Goal: Information Seeking & Learning: Learn about a topic

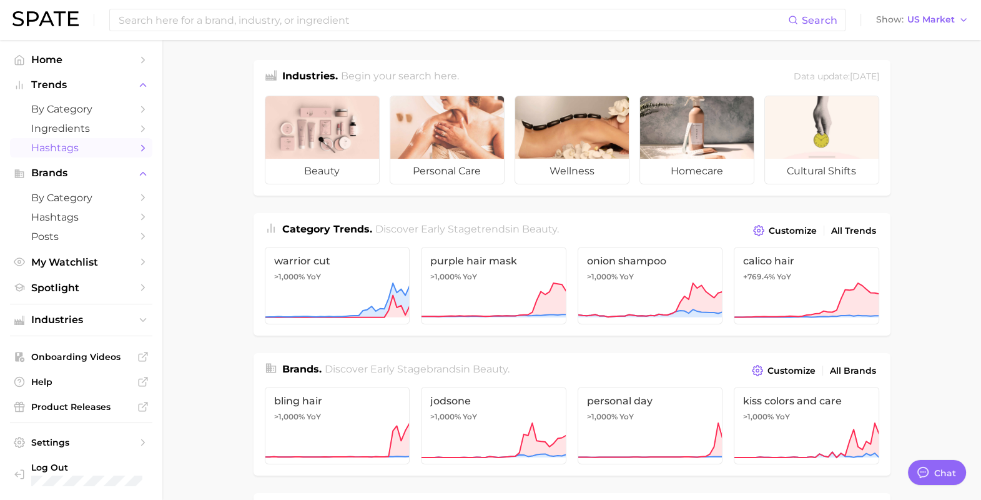
click at [71, 147] on span "Hashtags" at bounding box center [81, 148] width 100 height 12
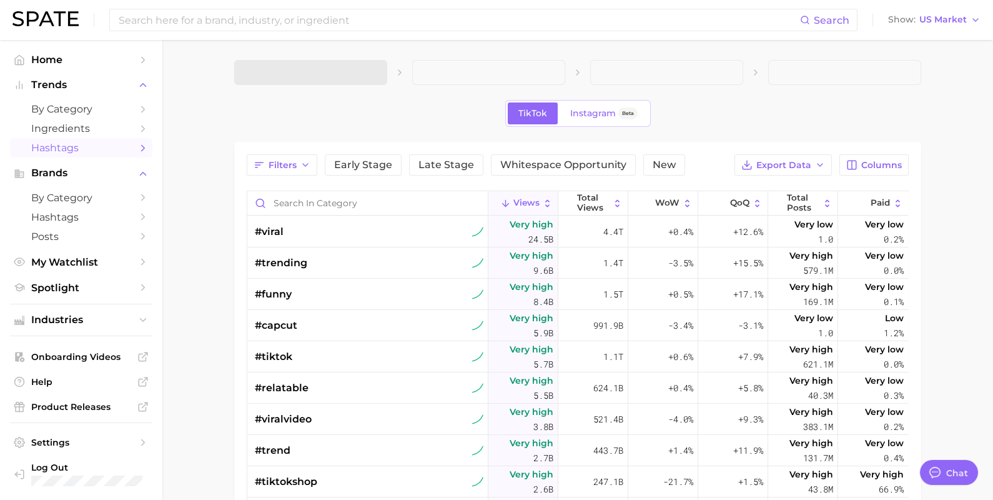
type textarea "x"
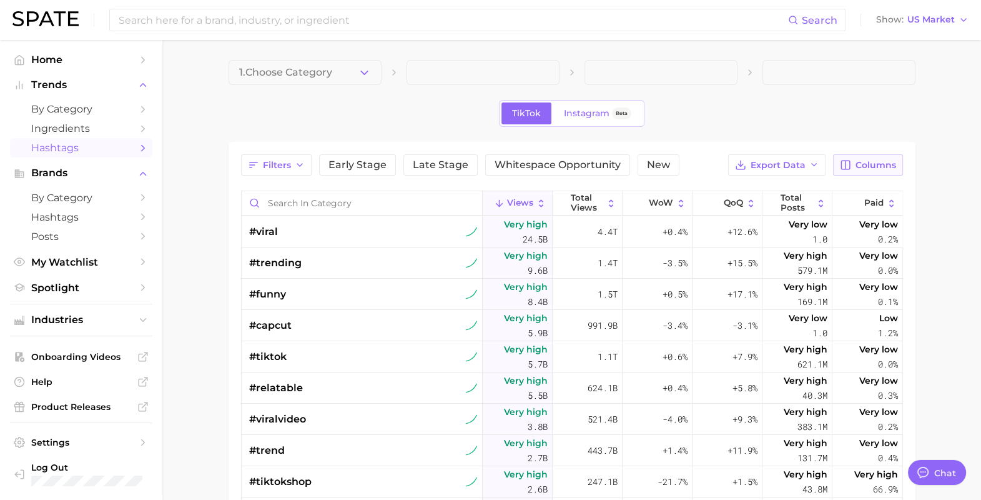
click at [862, 162] on span "Columns" at bounding box center [876, 165] width 41 height 11
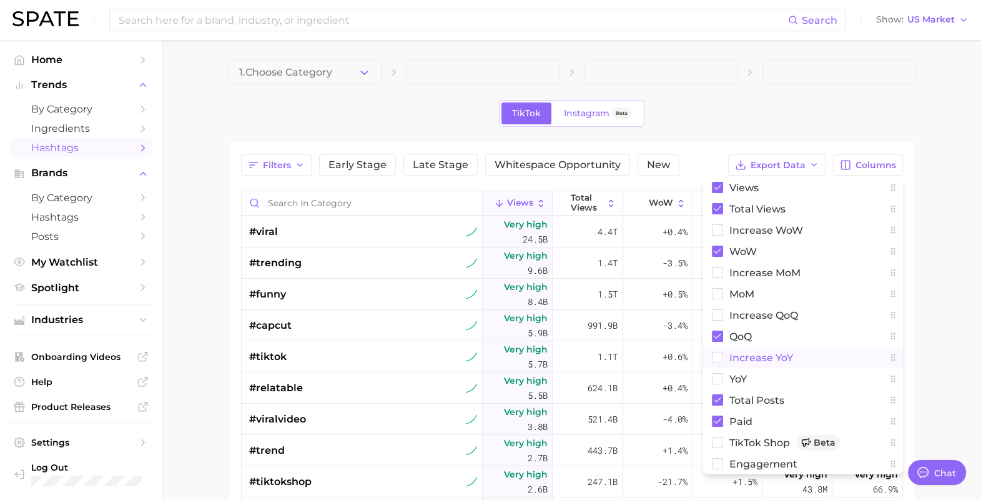
click at [715, 362] on rect at bounding box center [717, 357] width 11 height 11
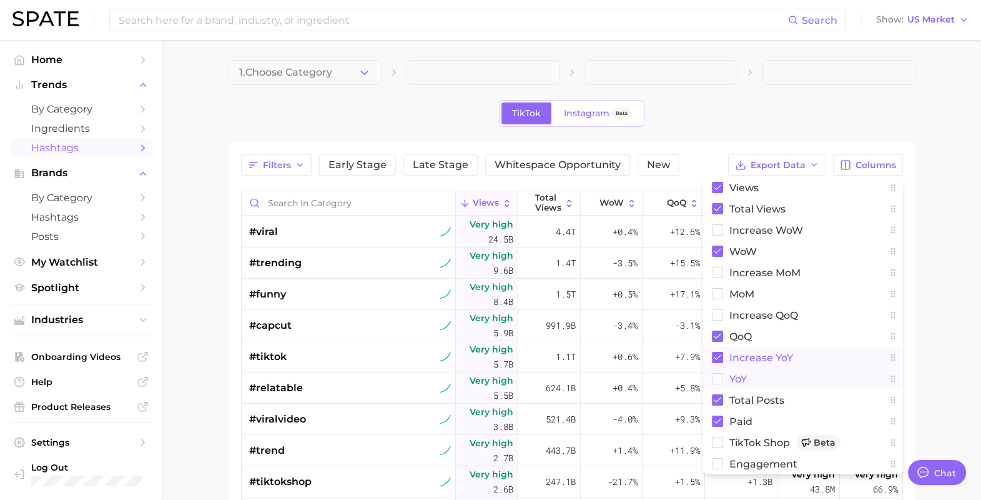
click at [715, 379] on rect at bounding box center [717, 379] width 11 height 11
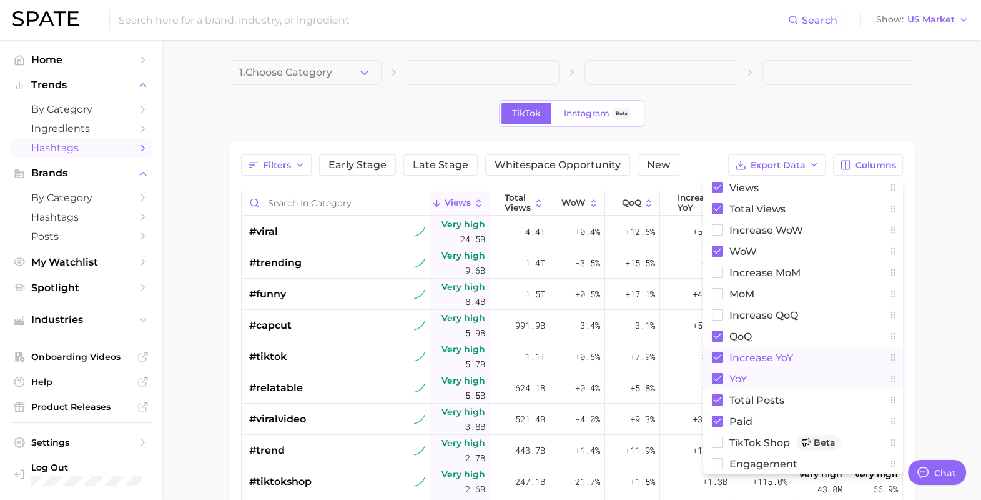
click at [803, 76] on span at bounding box center [839, 72] width 153 height 25
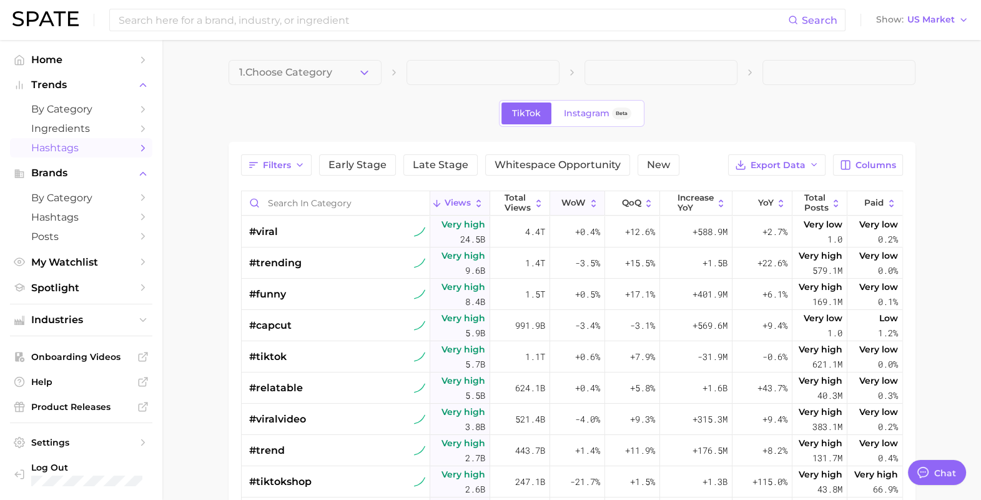
click at [562, 200] on span "WoW" at bounding box center [574, 203] width 24 height 10
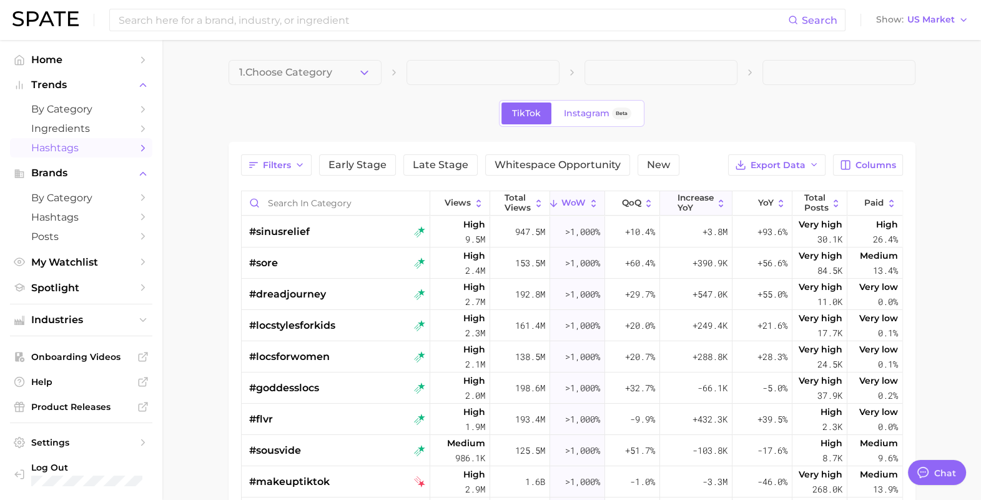
click at [703, 201] on span "increase YoY" at bounding box center [695, 202] width 36 height 19
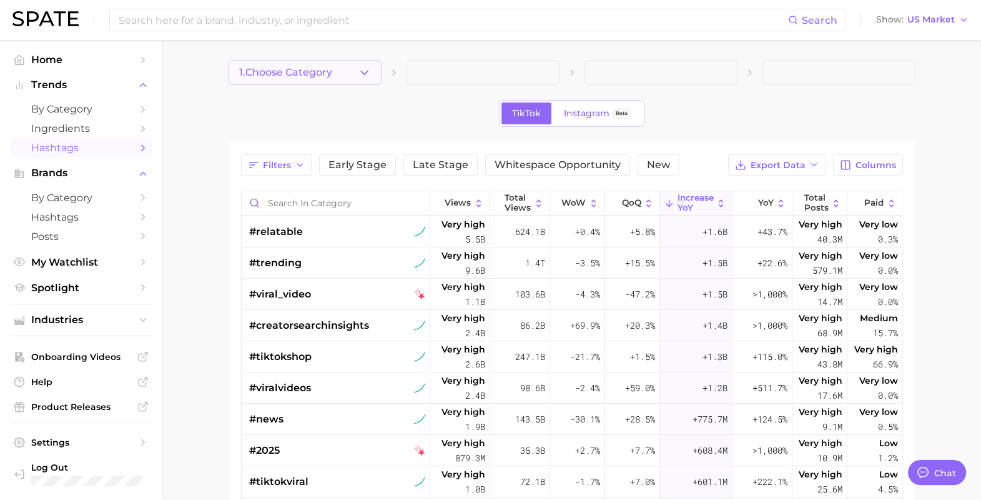
click at [355, 69] on button "1. Choose Category" at bounding box center [305, 72] width 153 height 25
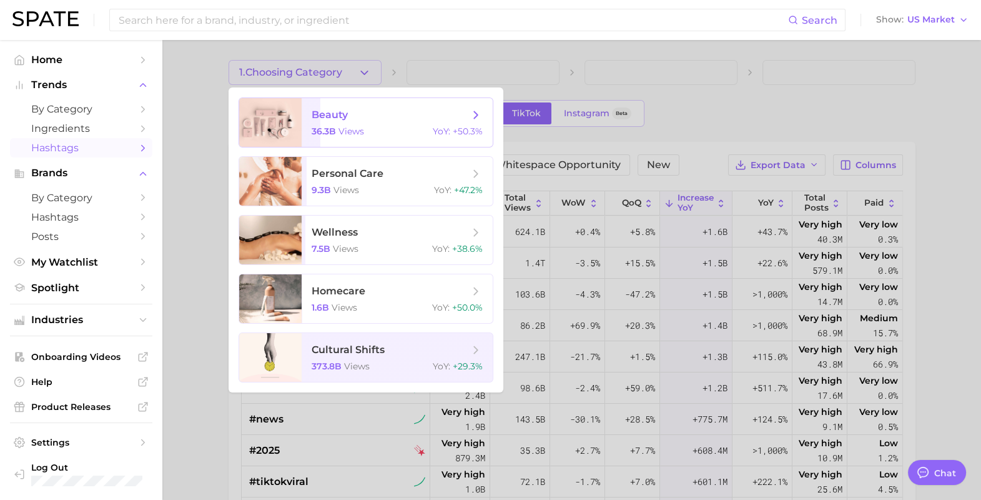
click at [348, 134] on span "views" at bounding box center [352, 131] width 26 height 11
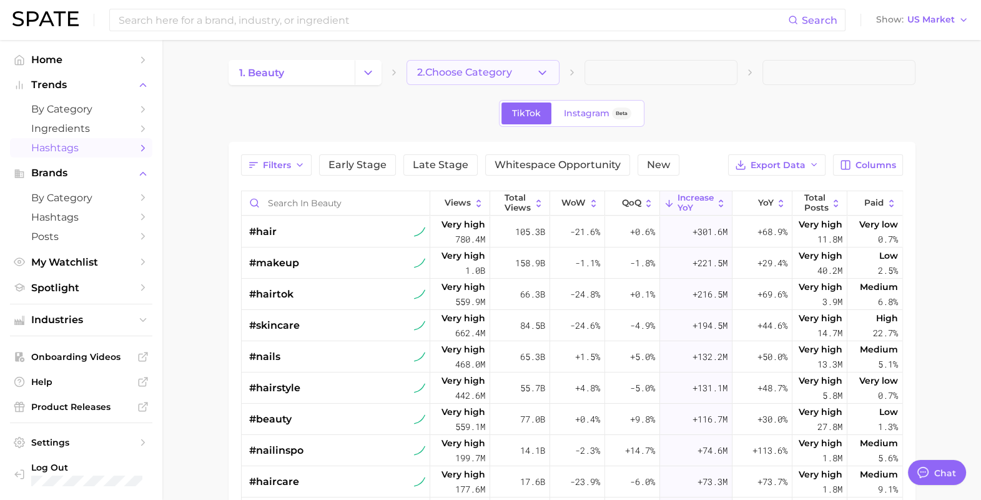
click at [472, 72] on span "2. Choose Category" at bounding box center [464, 72] width 95 height 11
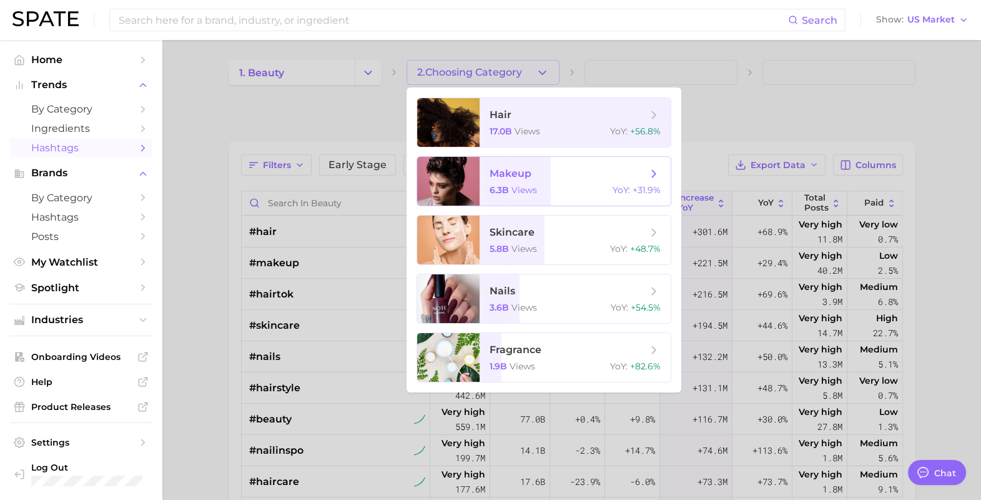
click at [522, 194] on span "views" at bounding box center [525, 189] width 26 height 11
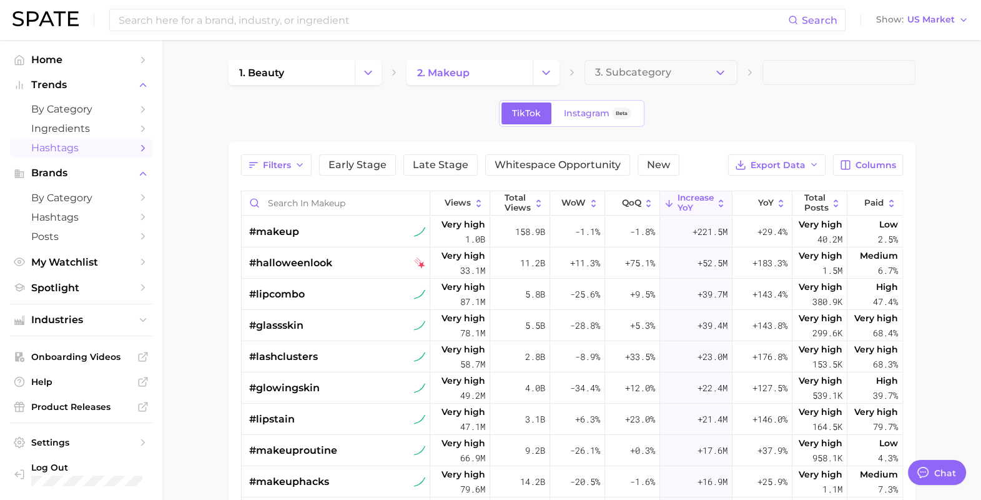
click at [546, 74] on polyline "Change Category" at bounding box center [546, 72] width 7 height 3
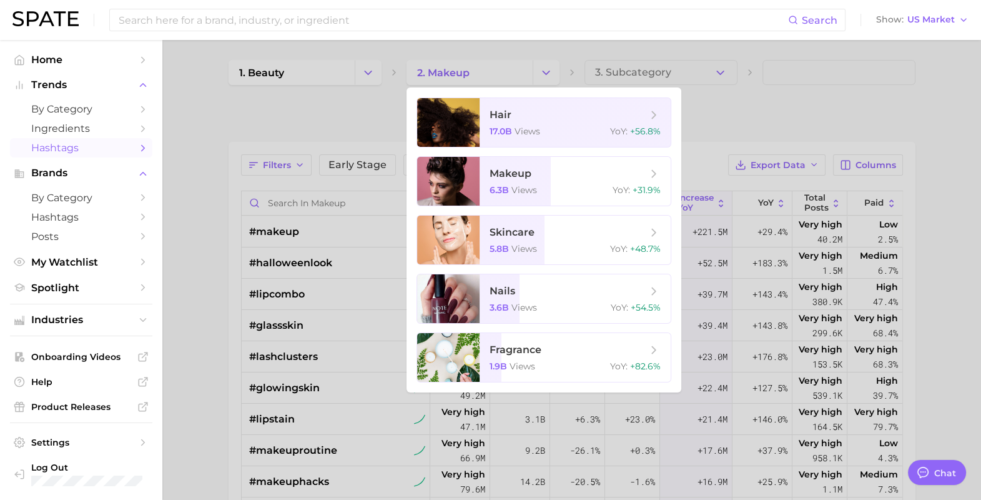
click at [500, 269] on ul "hair 17.0b views YoY : +56.8% makeup 6.3b views YoY : +31.9% skincare 5.8b view…" at bounding box center [544, 239] width 275 height 305
click at [512, 241] on span "skincare 5.8b views YoY : +48.7%" at bounding box center [575, 239] width 191 height 49
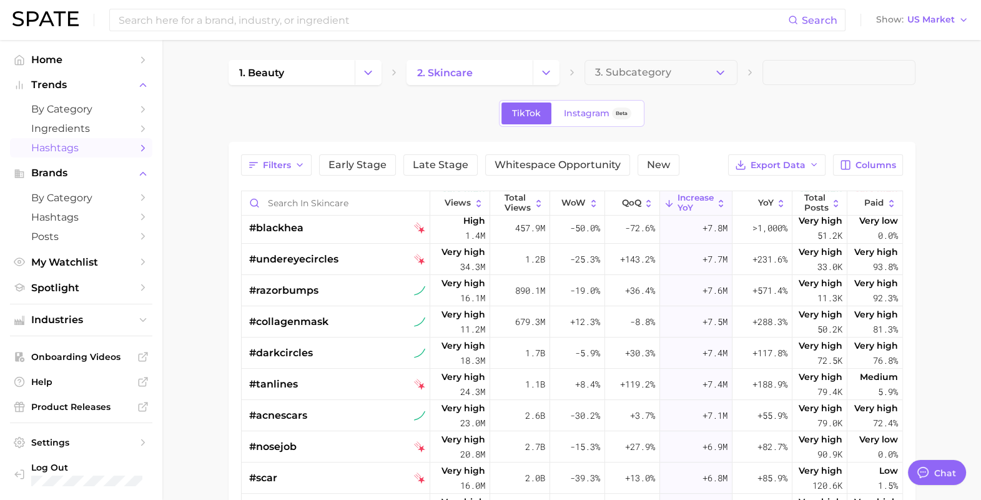
scroll to position [703, 0]
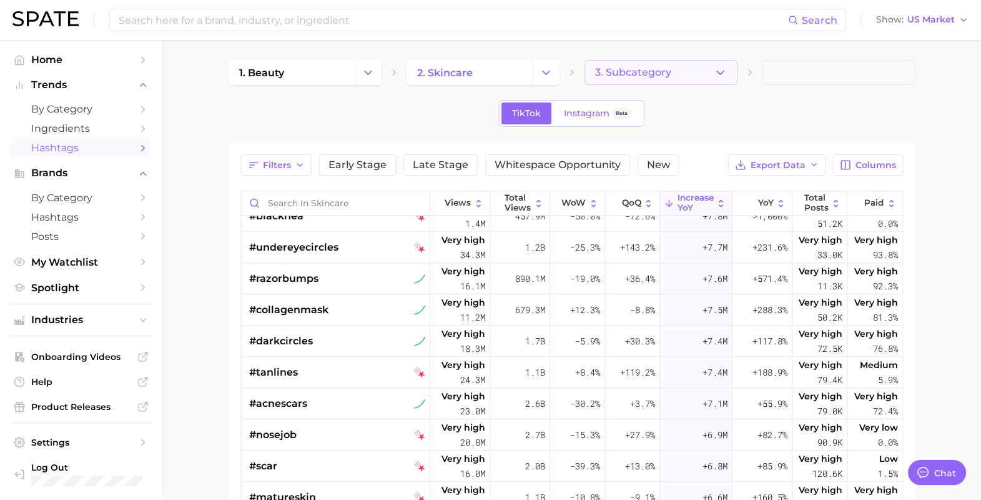
click at [658, 77] on span "3. Subcategory" at bounding box center [633, 72] width 76 height 11
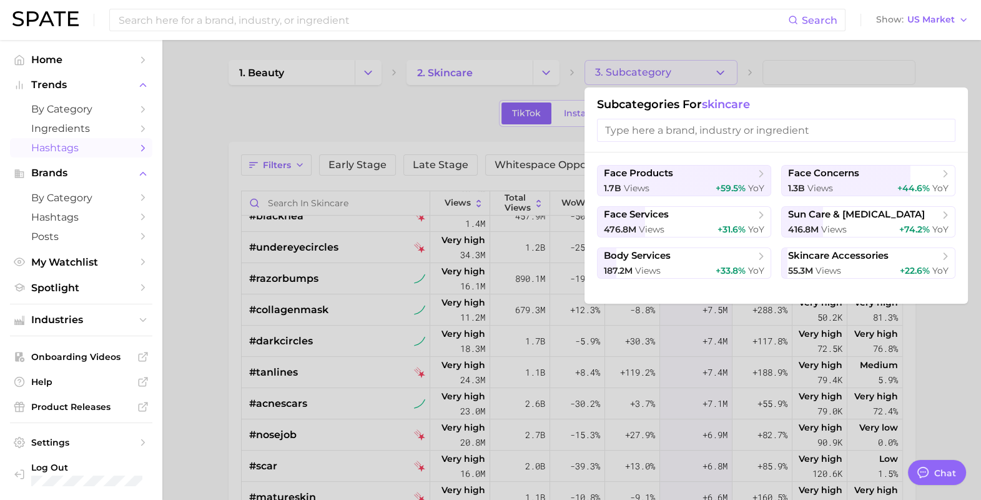
click at [271, 125] on div at bounding box center [490, 250] width 981 height 500
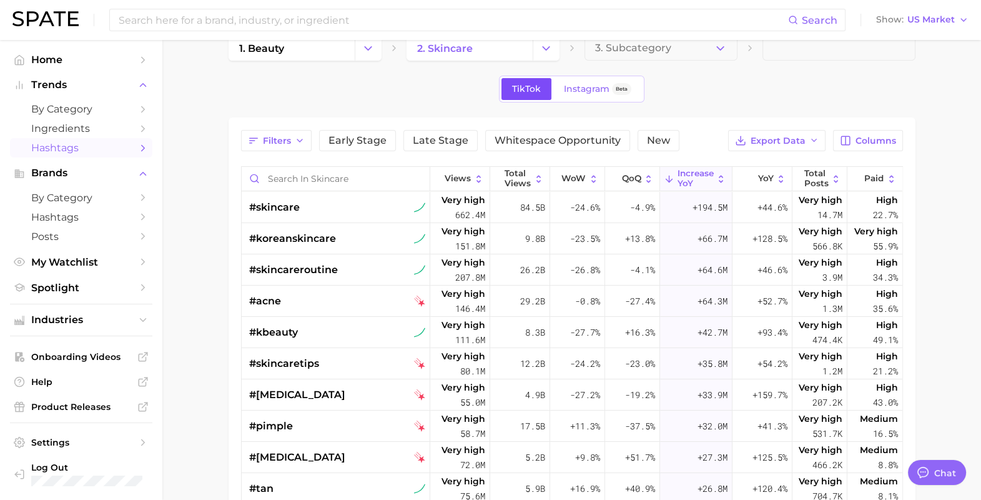
scroll to position [0, 0]
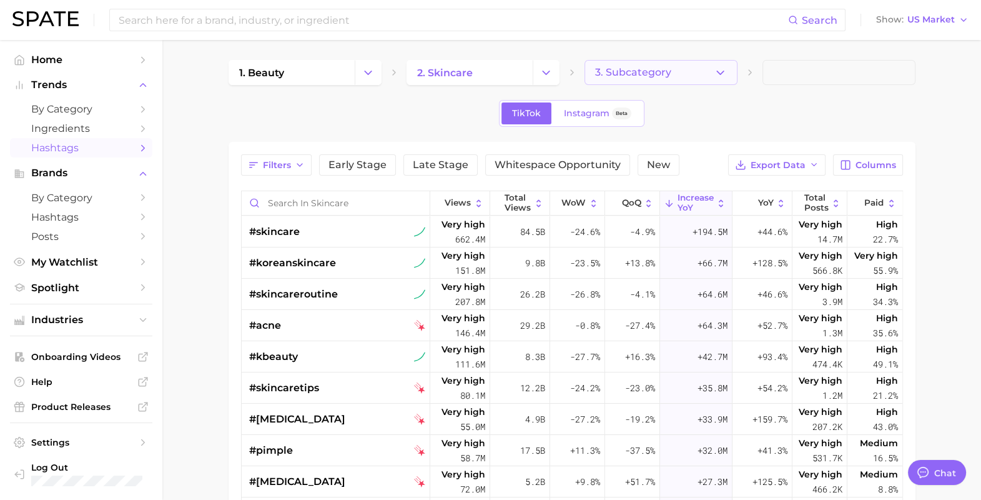
click at [688, 72] on button "3. Subcategory" at bounding box center [661, 72] width 153 height 25
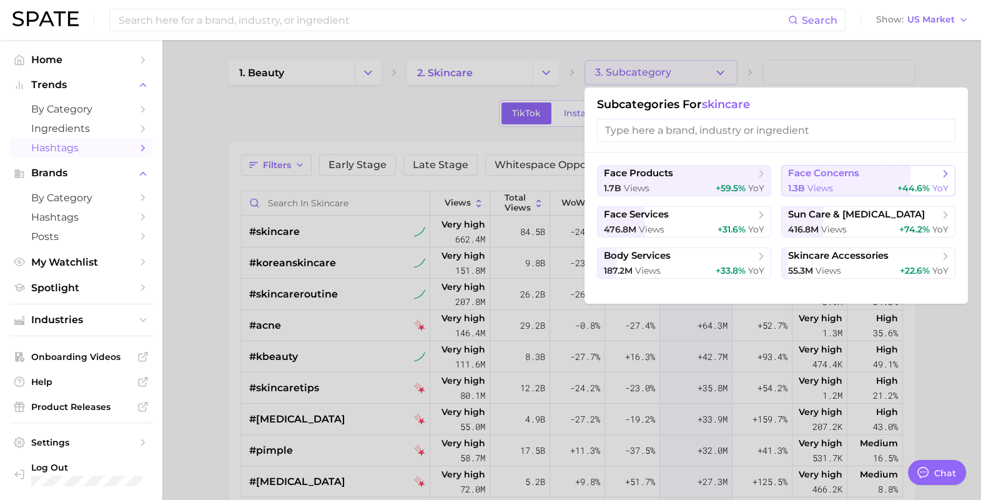
click at [823, 178] on span "face concerns" at bounding box center [823, 173] width 71 height 12
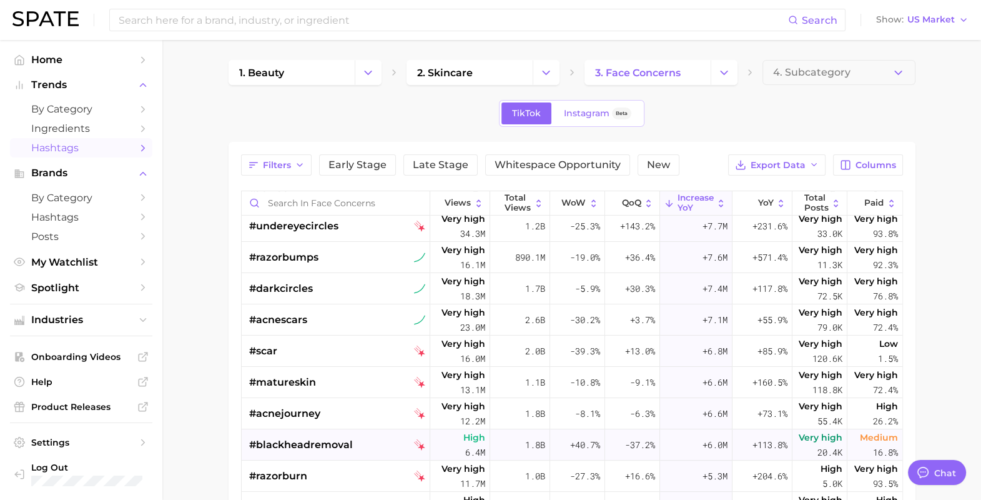
scroll to position [77, 0]
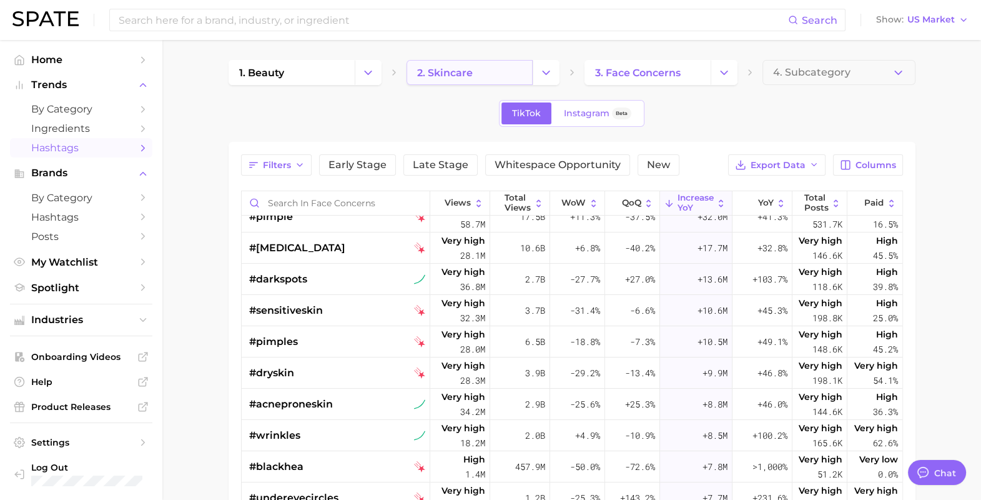
click at [504, 78] on link "2. skincare" at bounding box center [470, 72] width 126 height 25
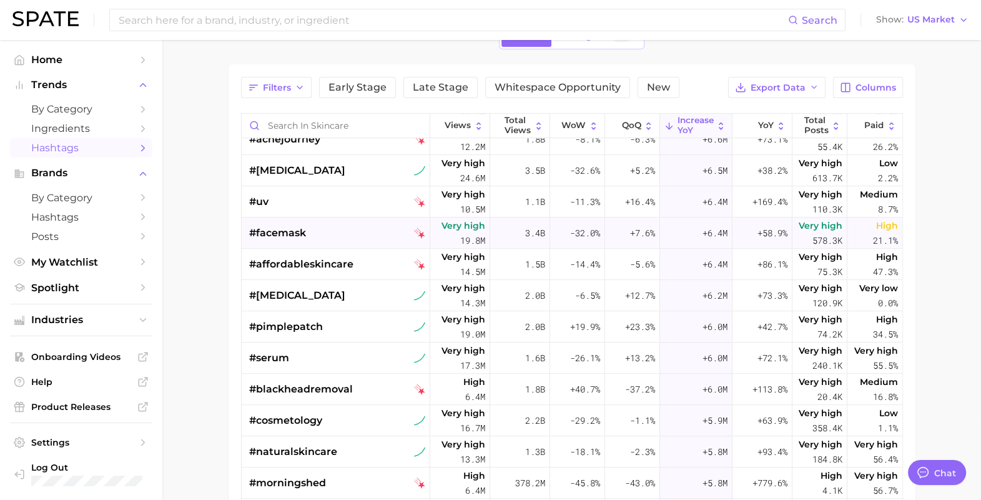
scroll to position [1092, 0]
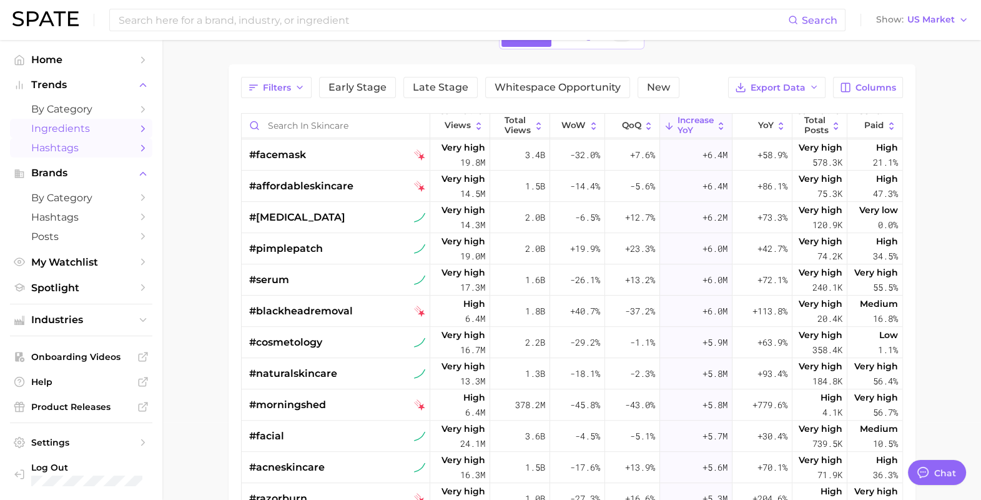
click at [113, 126] on span "Ingredients" at bounding box center [81, 128] width 100 height 12
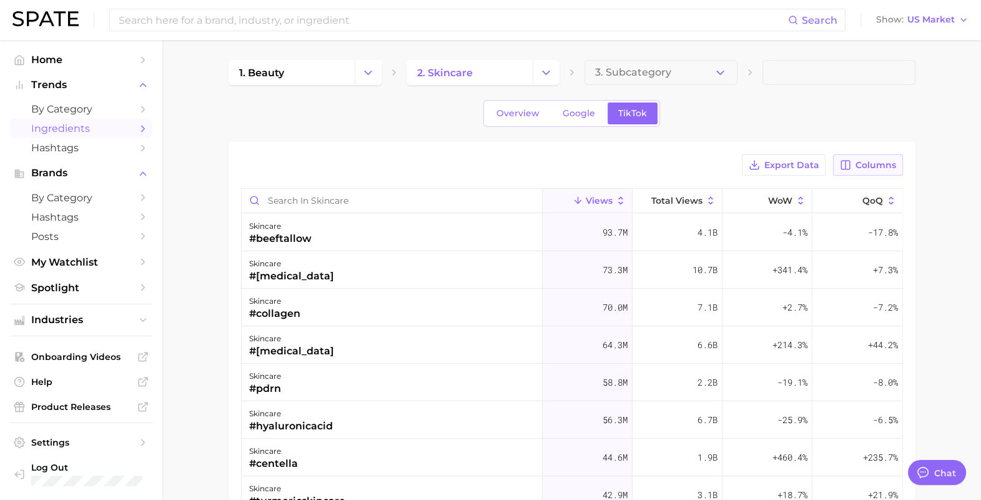
click at [866, 164] on span "Columns" at bounding box center [876, 165] width 41 height 11
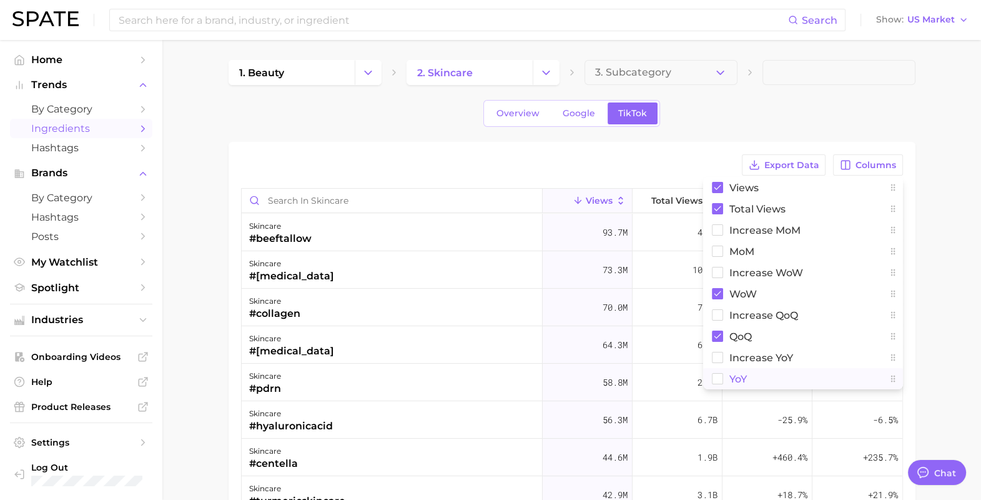
click at [726, 381] on button "YoY" at bounding box center [803, 378] width 200 height 21
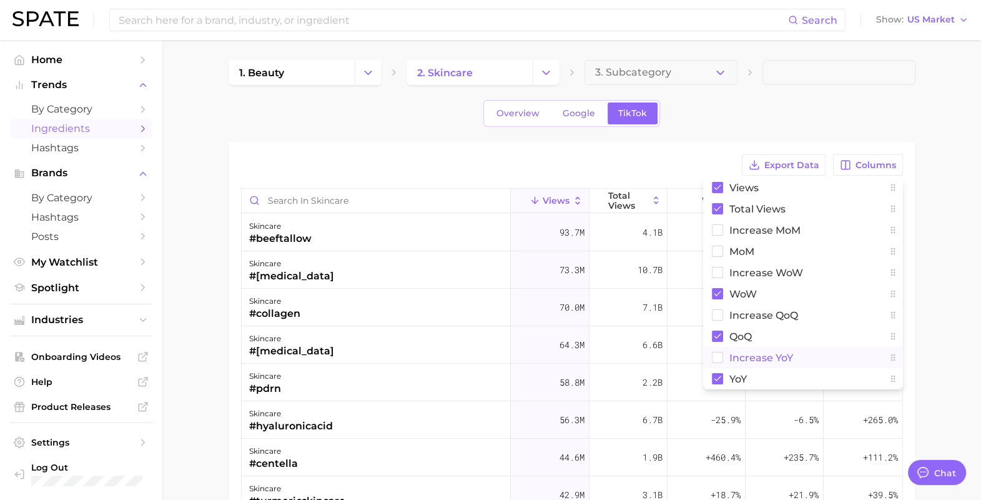
click at [718, 359] on rect at bounding box center [717, 357] width 11 height 11
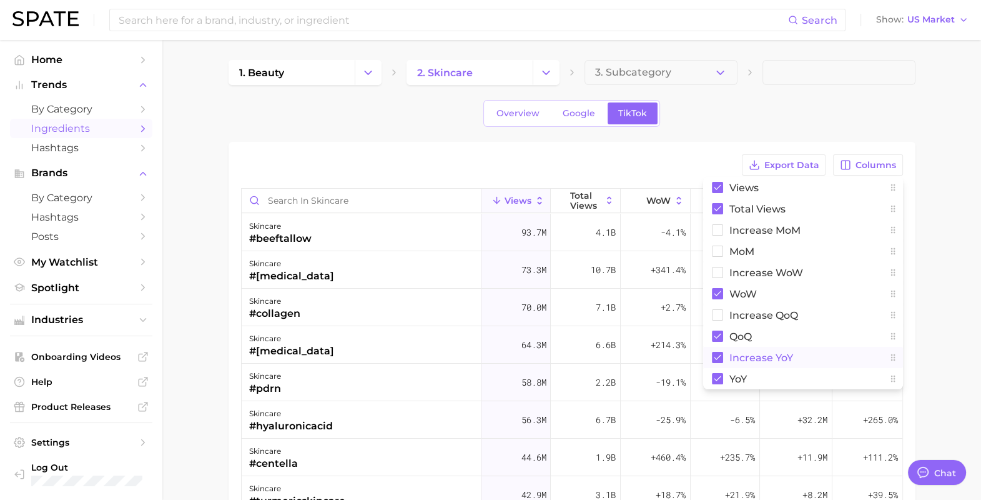
click at [948, 236] on main "1. beauty 2. skincare 3. Subcategory Overview Google TikTok Export Data Columns…" at bounding box center [571, 401] width 819 height 723
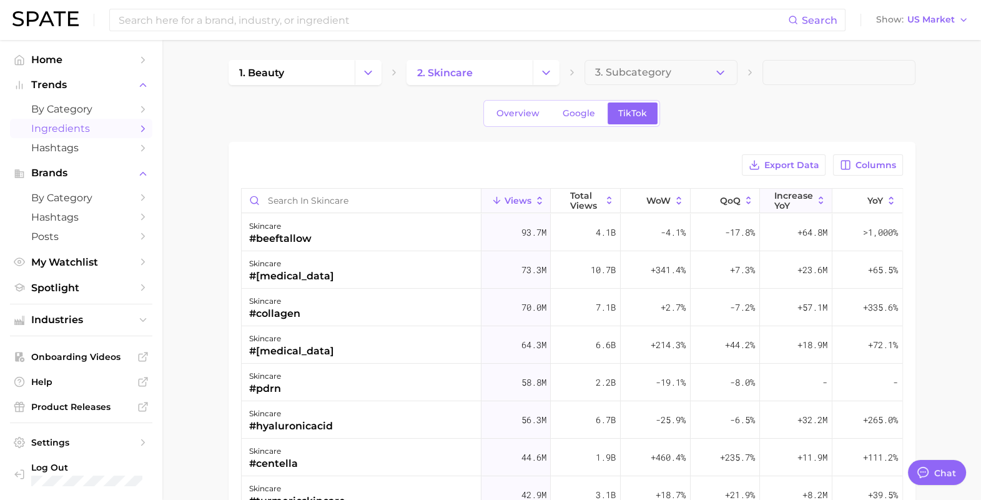
click at [786, 198] on span "increase YoY" at bounding box center [794, 201] width 39 height 20
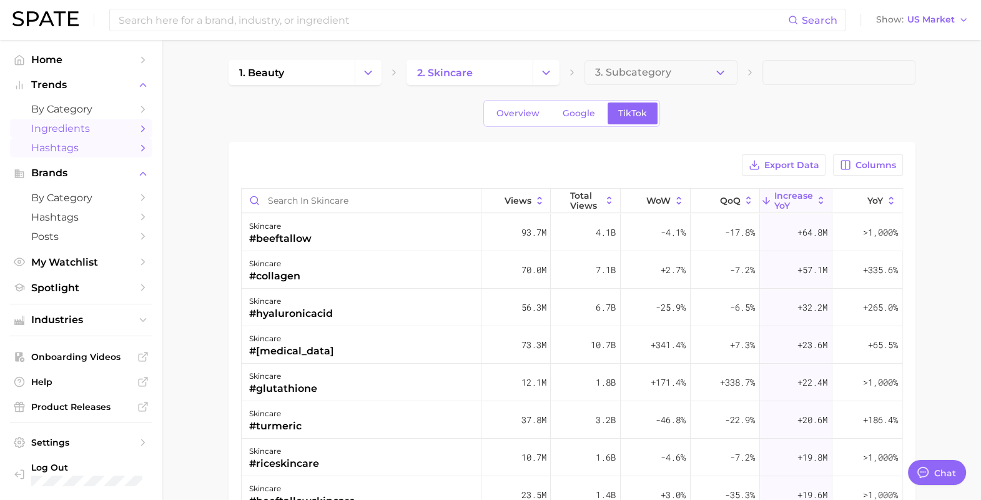
click at [42, 147] on span "Hashtags" at bounding box center [81, 148] width 100 height 12
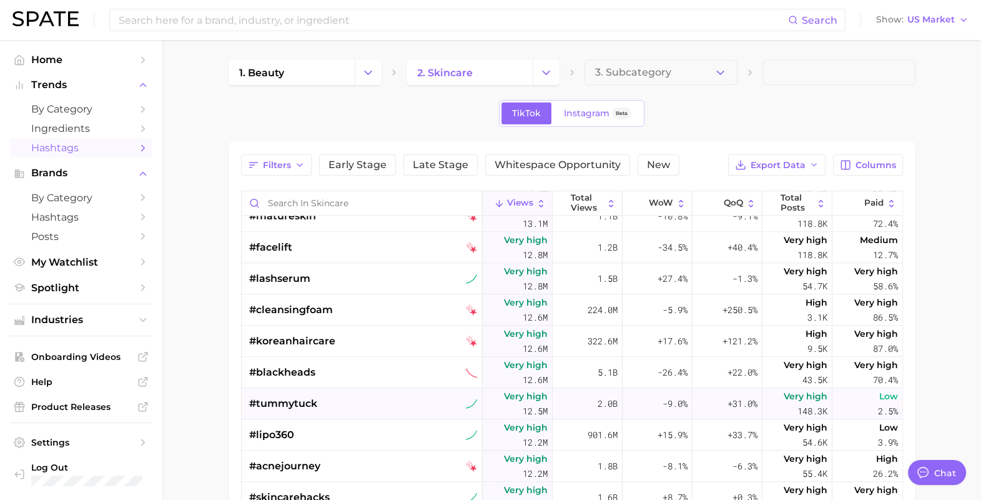
scroll to position [1874, 0]
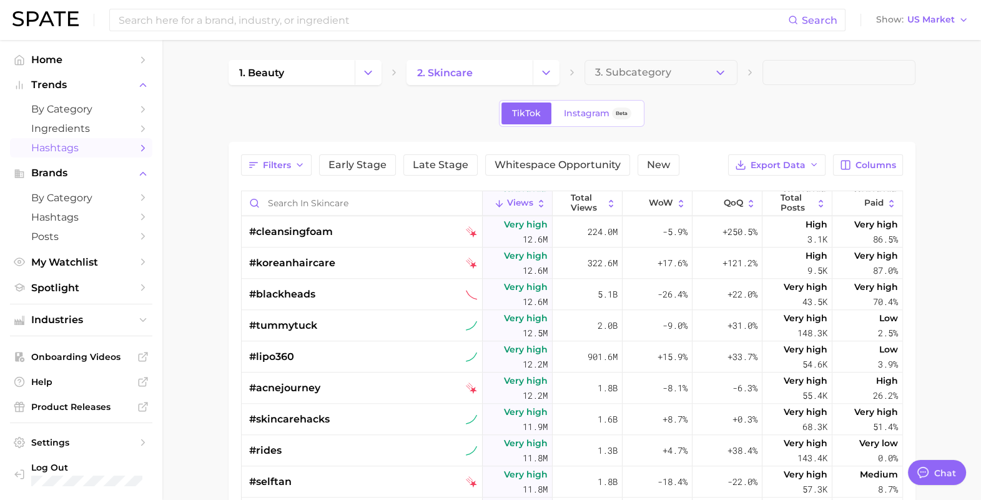
click at [191, 74] on main "1. beauty 2. skincare 3. Subcategory TikTok Instagram Beta Filters Early Stage …" at bounding box center [571, 402] width 819 height 725
